Goal: Navigation & Orientation: Find specific page/section

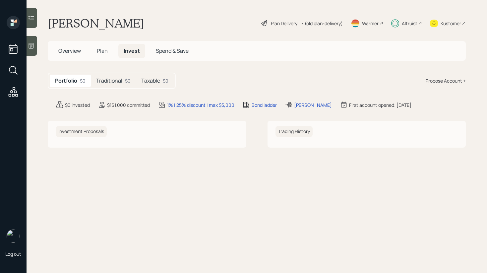
click at [121, 81] on h5 "Traditional" at bounding box center [109, 81] width 26 height 6
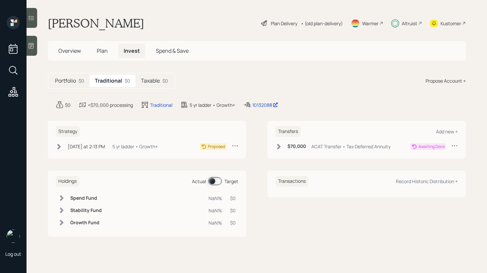
click at [157, 84] on div "Taxable $0" at bounding box center [155, 81] width 38 height 12
click at [98, 49] on span "Plan" at bounding box center [102, 50] width 11 height 7
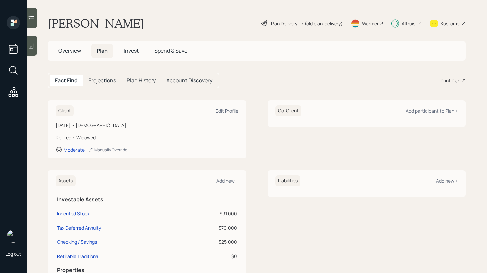
click at [73, 50] on span "Overview" at bounding box center [69, 50] width 23 height 7
